Goal: Information Seeking & Learning: Learn about a topic

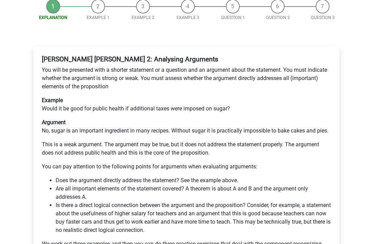
scroll to position [122, 0]
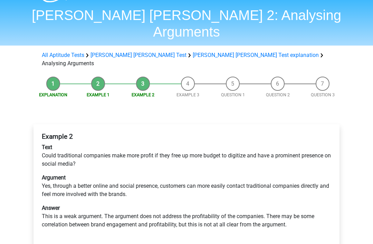
scroll to position [20, 0]
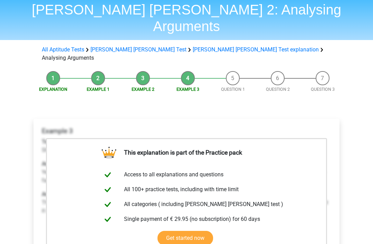
scroll to position [25, 0]
click at [200, 231] on link "Get started now" at bounding box center [185, 238] width 56 height 15
